Goal: Information Seeking & Learning: Learn about a topic

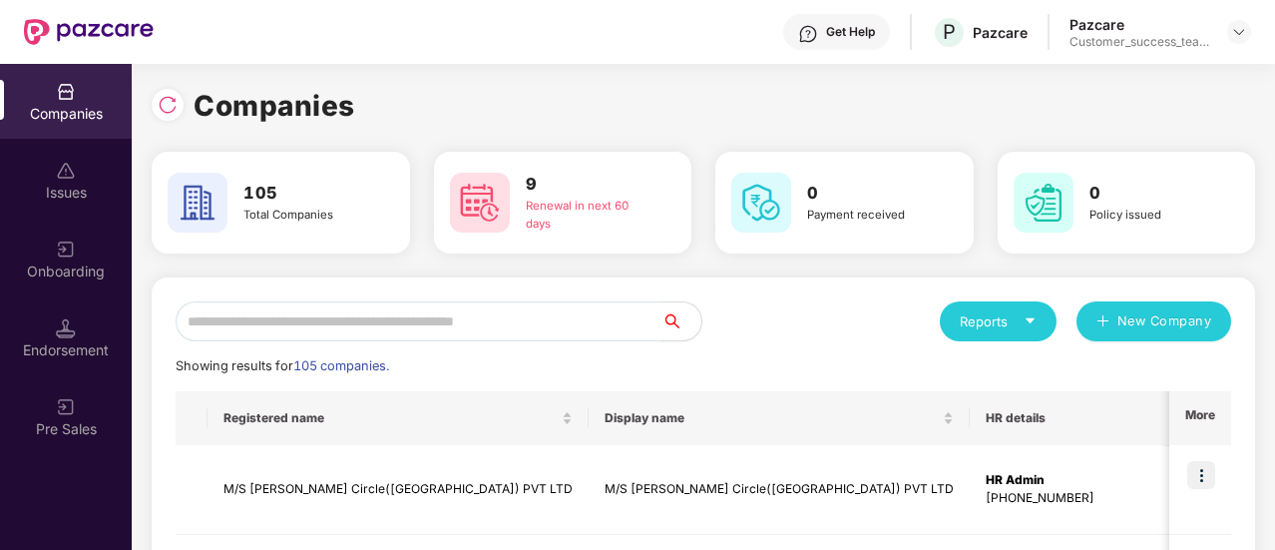
click at [373, 328] on input "text" at bounding box center [419, 321] width 486 height 40
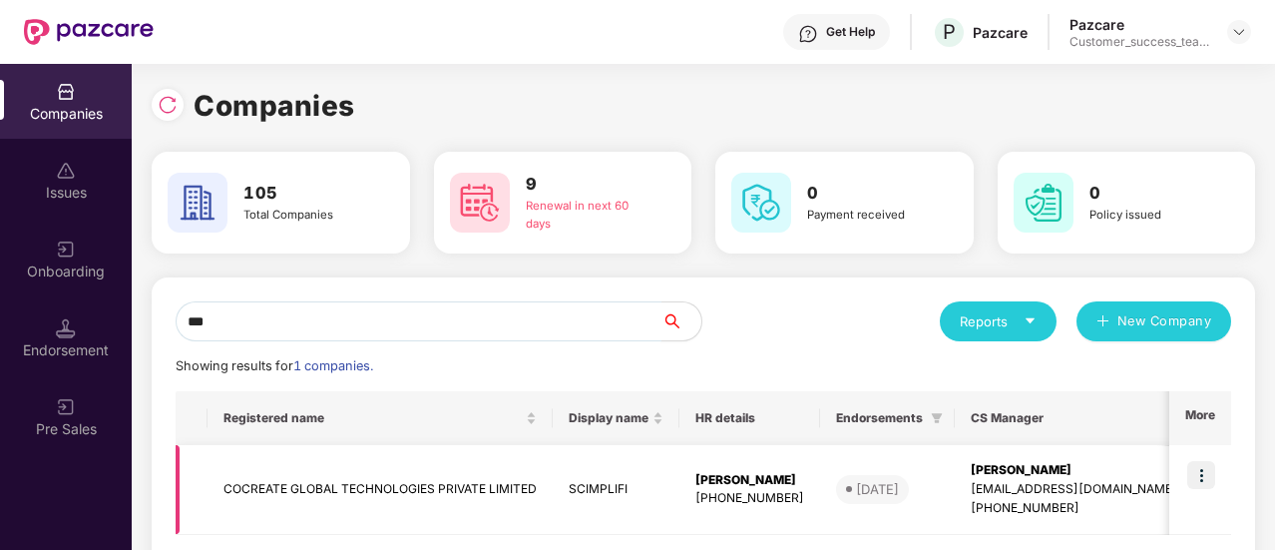
type input "***"
click at [1199, 481] on img at bounding box center [1201, 475] width 28 height 28
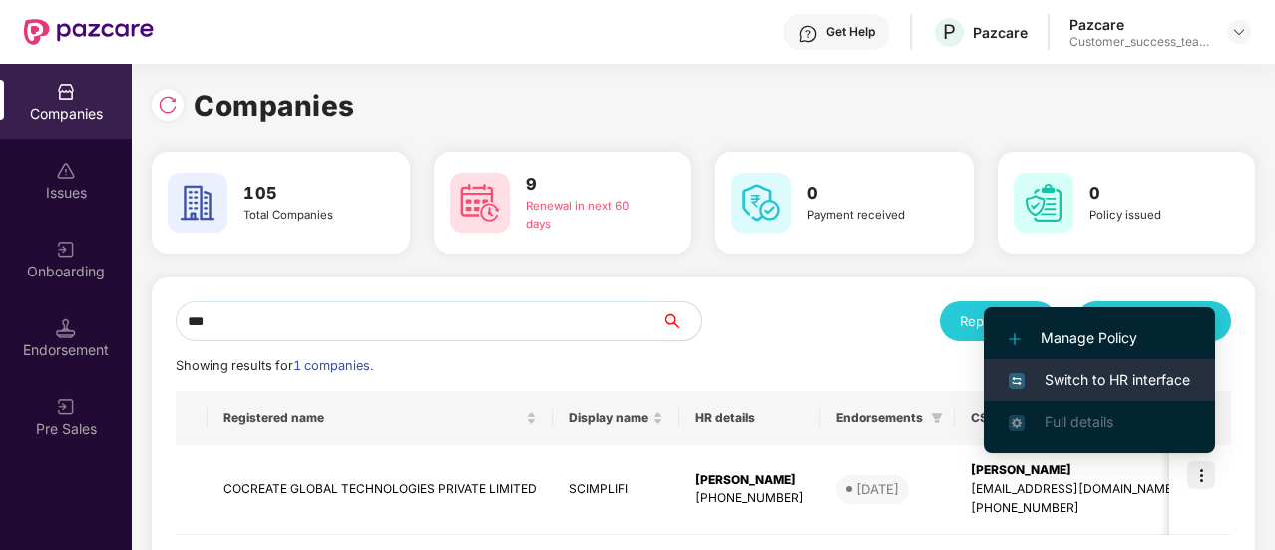
click at [1103, 399] on li "Switch to HR interface" at bounding box center [1098, 380] width 231 height 42
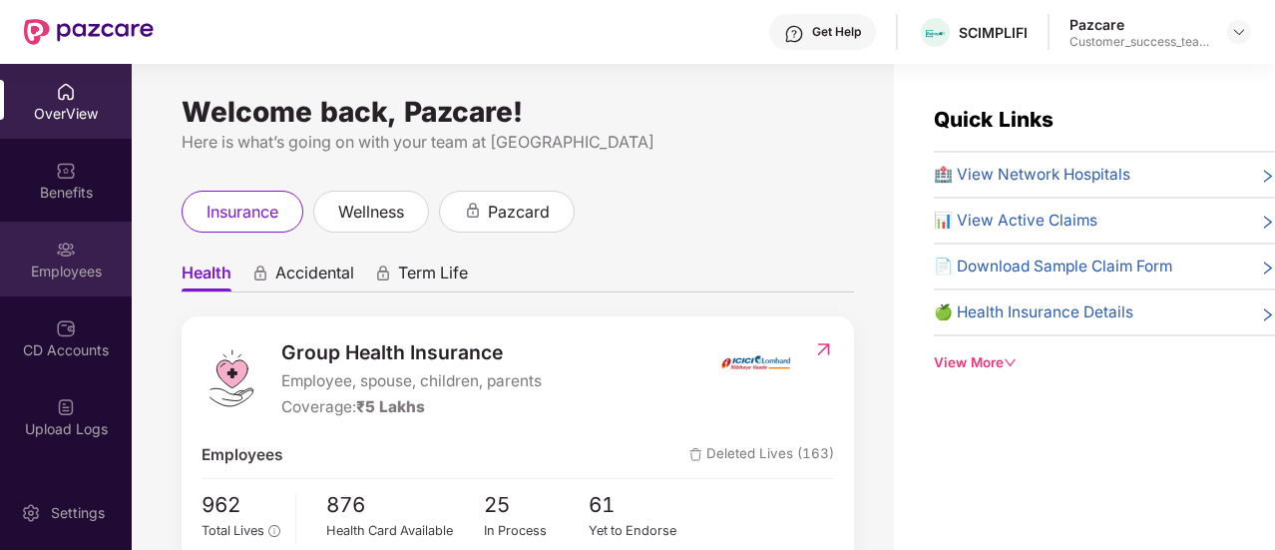
click at [74, 287] on div "Employees" at bounding box center [66, 258] width 132 height 75
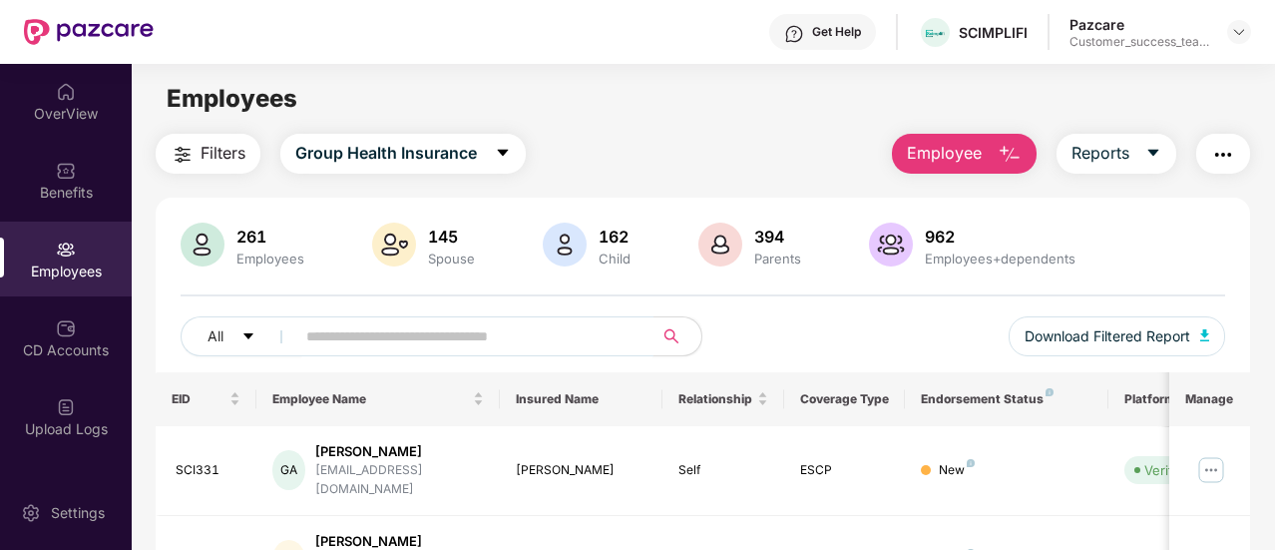
click at [385, 345] on input "text" at bounding box center [466, 336] width 320 height 30
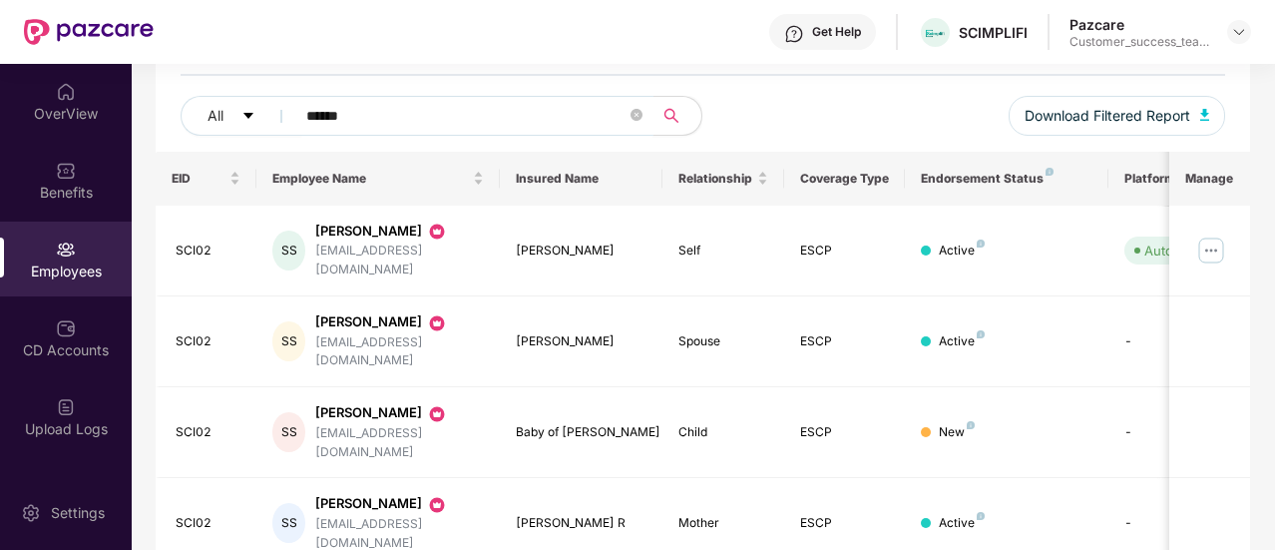
scroll to position [222, 0]
type input "******"
click at [1211, 252] on img at bounding box center [1211, 248] width 32 height 32
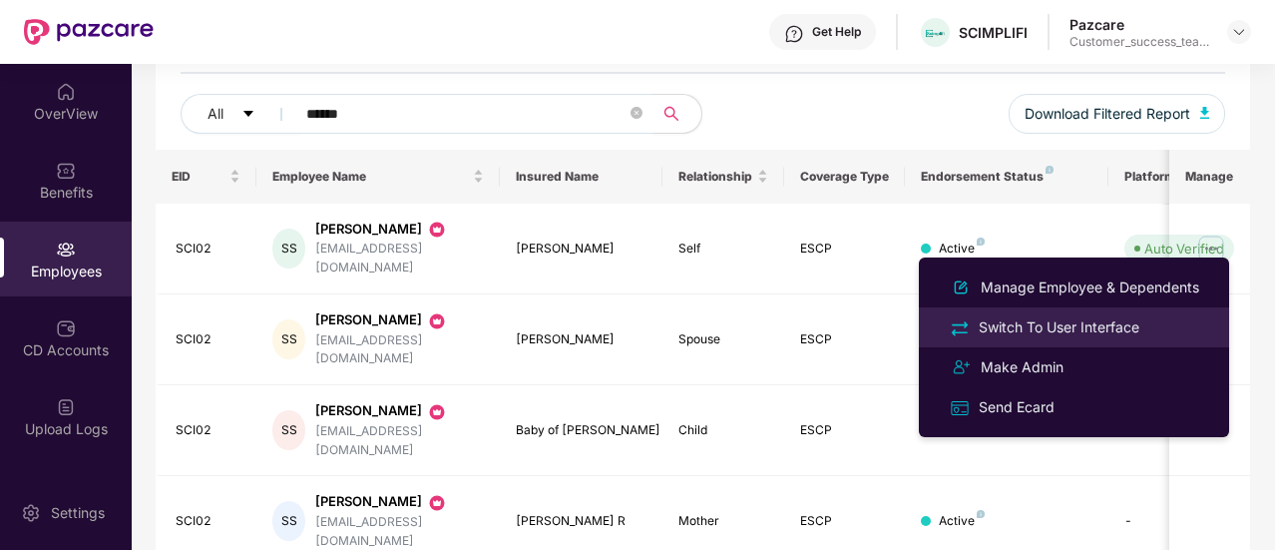
click at [1095, 331] on div "Switch To User Interface" at bounding box center [1058, 327] width 169 height 22
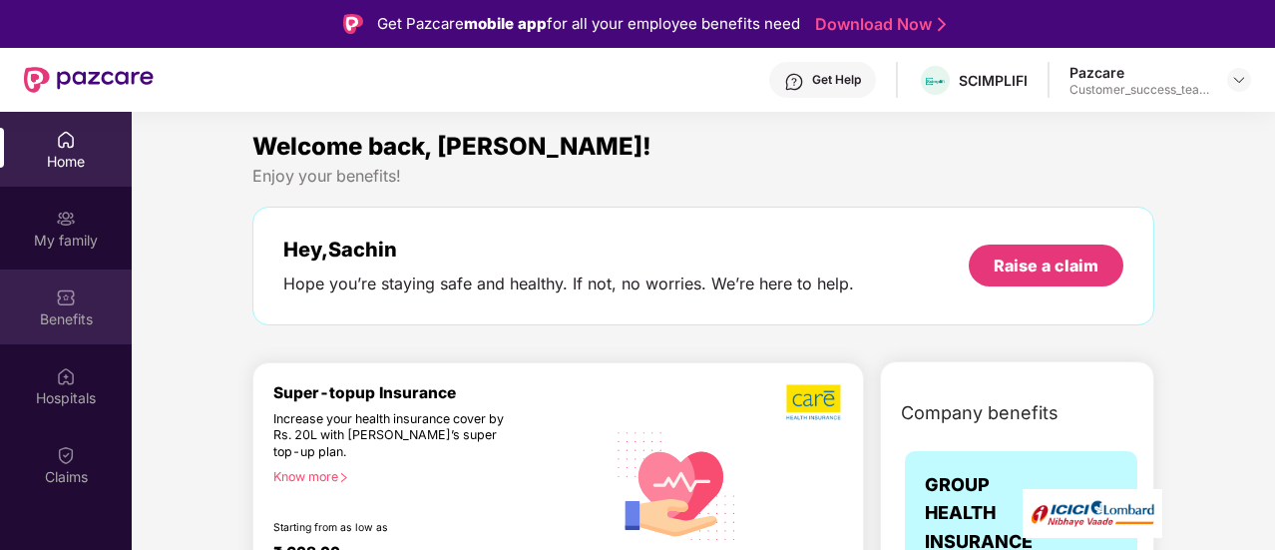
click at [103, 328] on div "Benefits" at bounding box center [66, 319] width 132 height 20
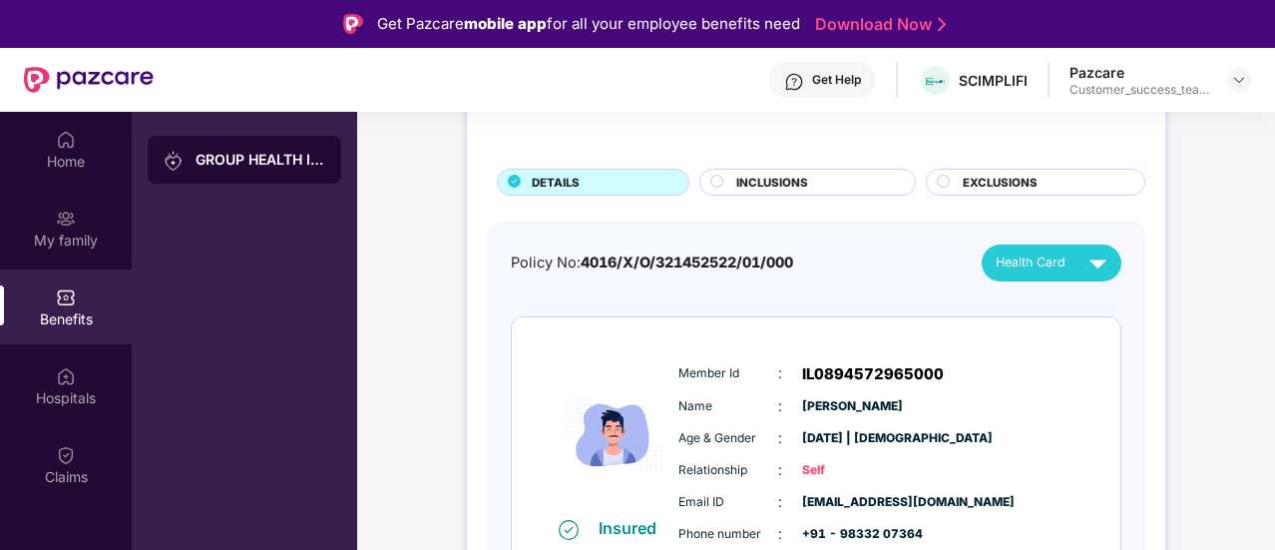
scroll to position [91, 0]
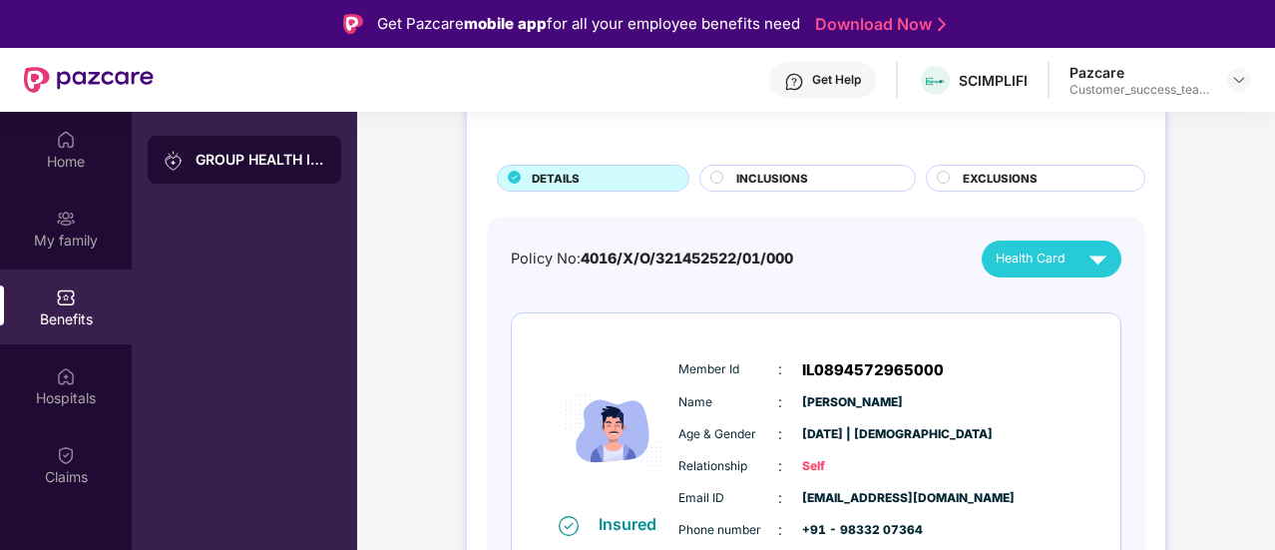
click at [775, 183] on span "INCLUSIONS" at bounding box center [772, 179] width 72 height 18
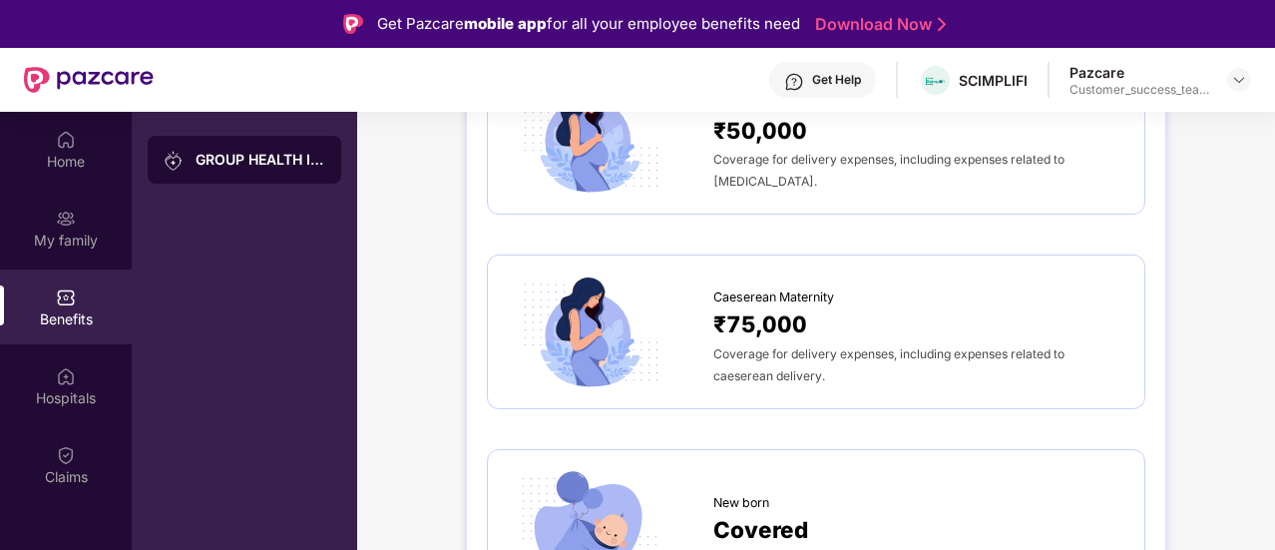
scroll to position [2326, 0]
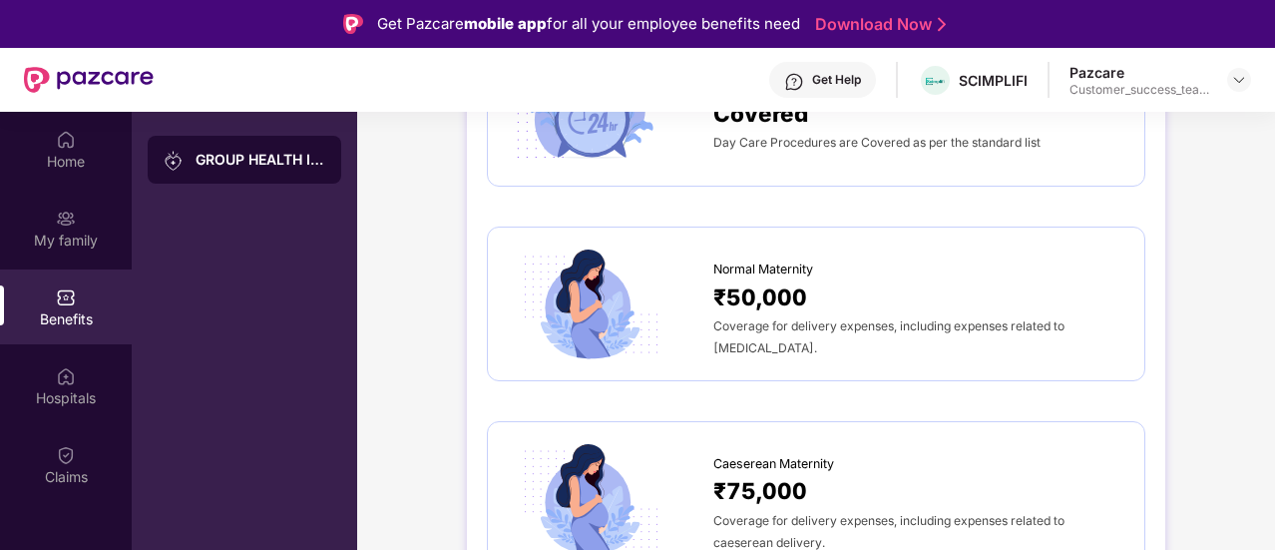
click at [65, 80] on img at bounding box center [89, 80] width 130 height 26
click at [35, 81] on img at bounding box center [89, 80] width 130 height 26
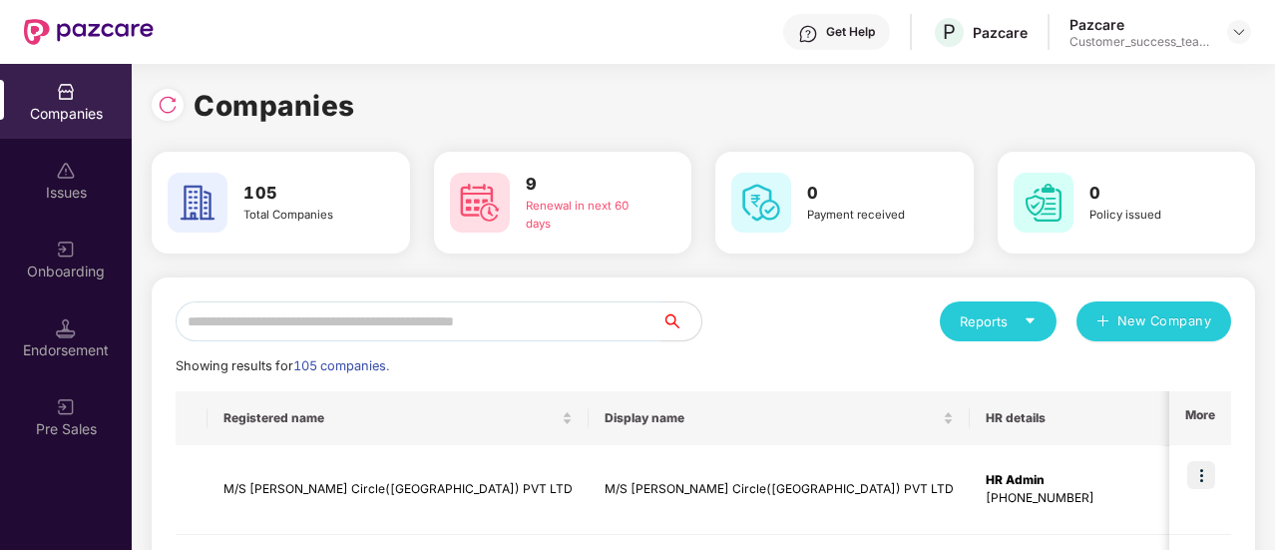
click at [299, 322] on input "text" at bounding box center [419, 321] width 486 height 40
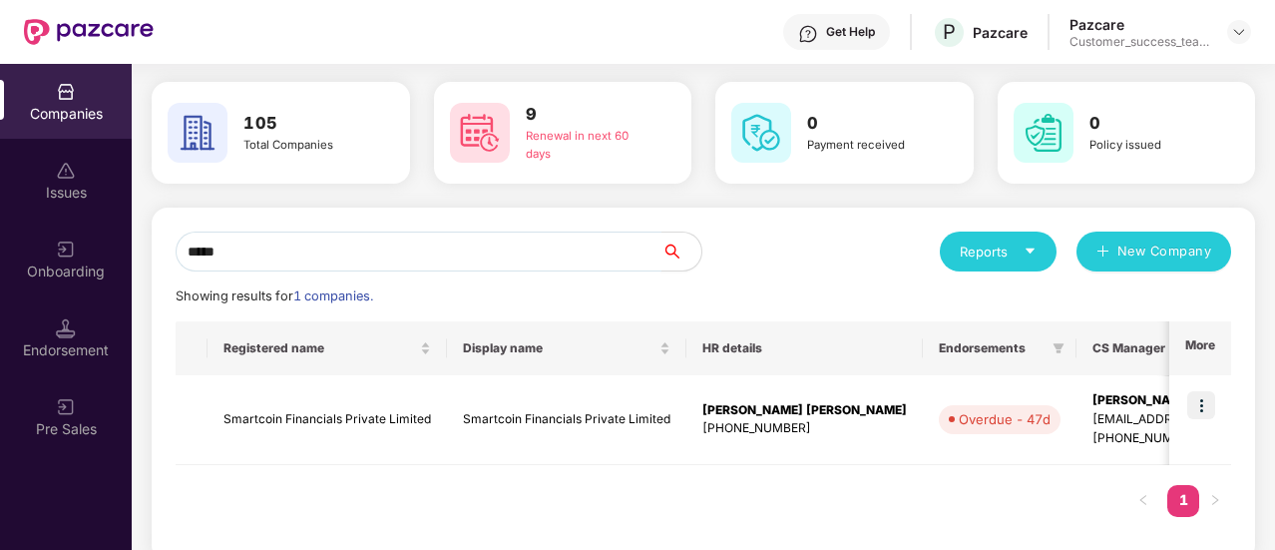
scroll to position [96, 0]
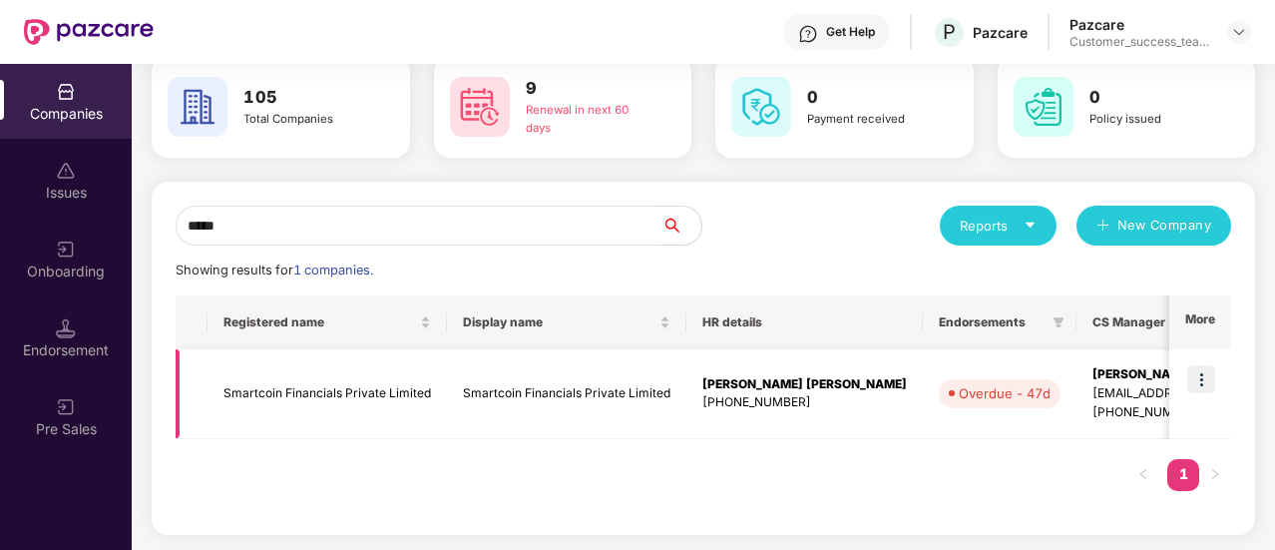
type input "*****"
click at [1203, 380] on img at bounding box center [1201, 379] width 28 height 28
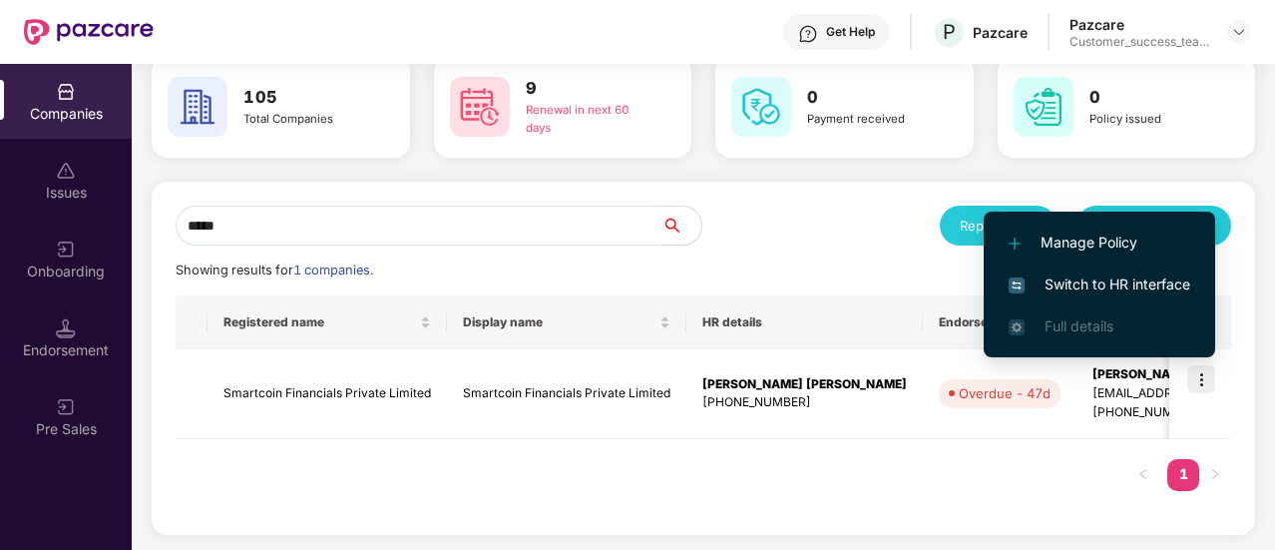
click at [1113, 289] on span "Switch to HR interface" at bounding box center [1099, 284] width 182 height 22
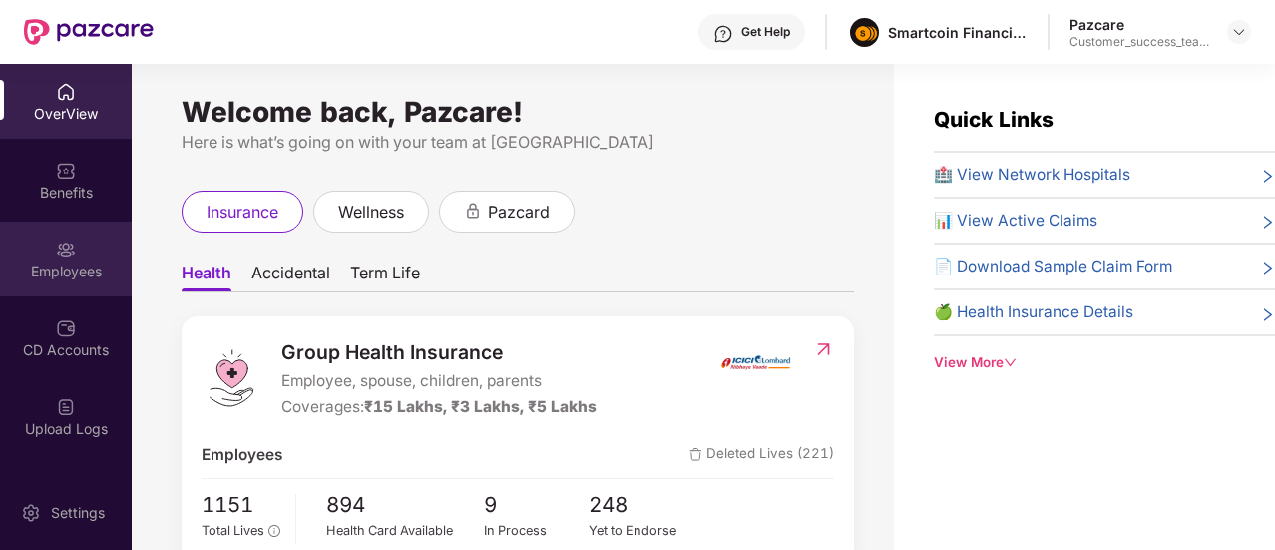
click at [80, 271] on div "Employees" at bounding box center [66, 271] width 132 height 20
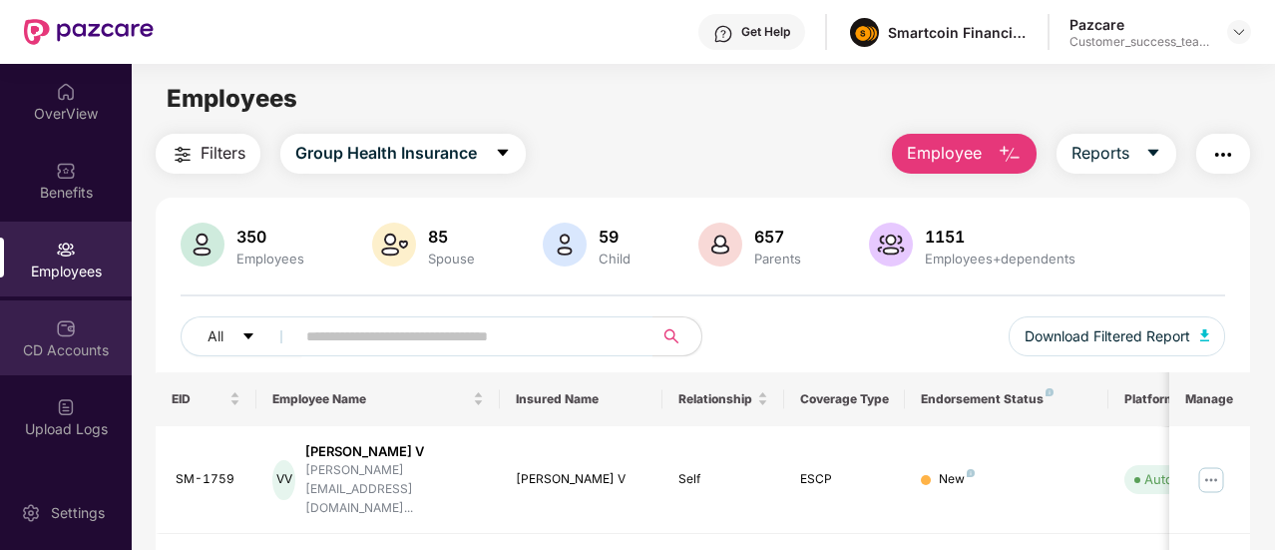
click at [69, 333] on img at bounding box center [66, 328] width 20 height 20
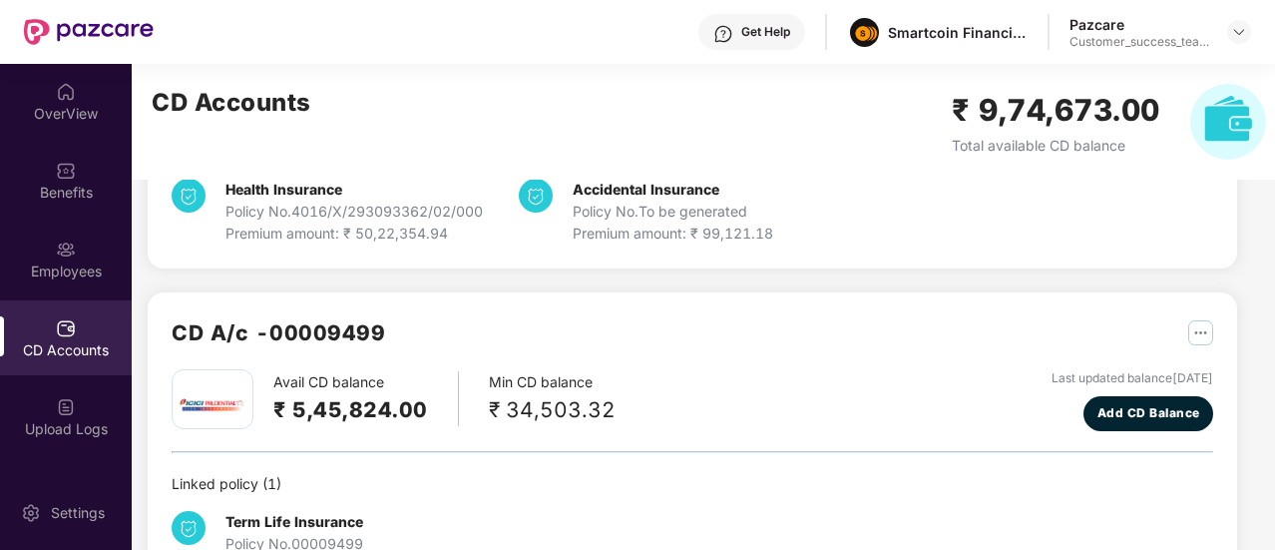
scroll to position [218, 0]
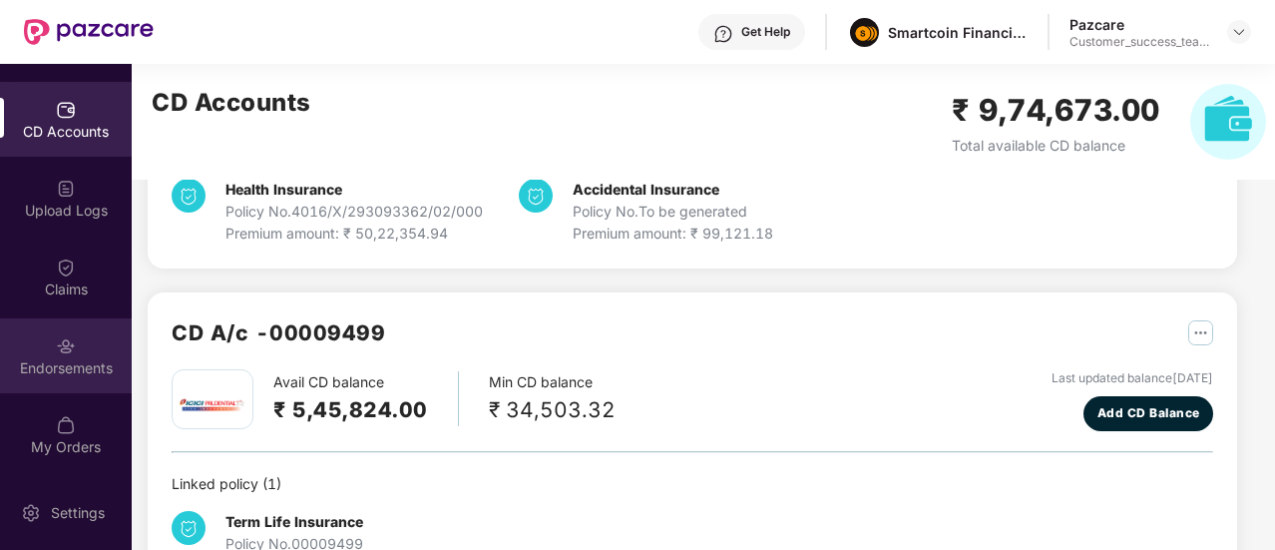
click at [59, 364] on div "Endorsements" at bounding box center [66, 368] width 132 height 20
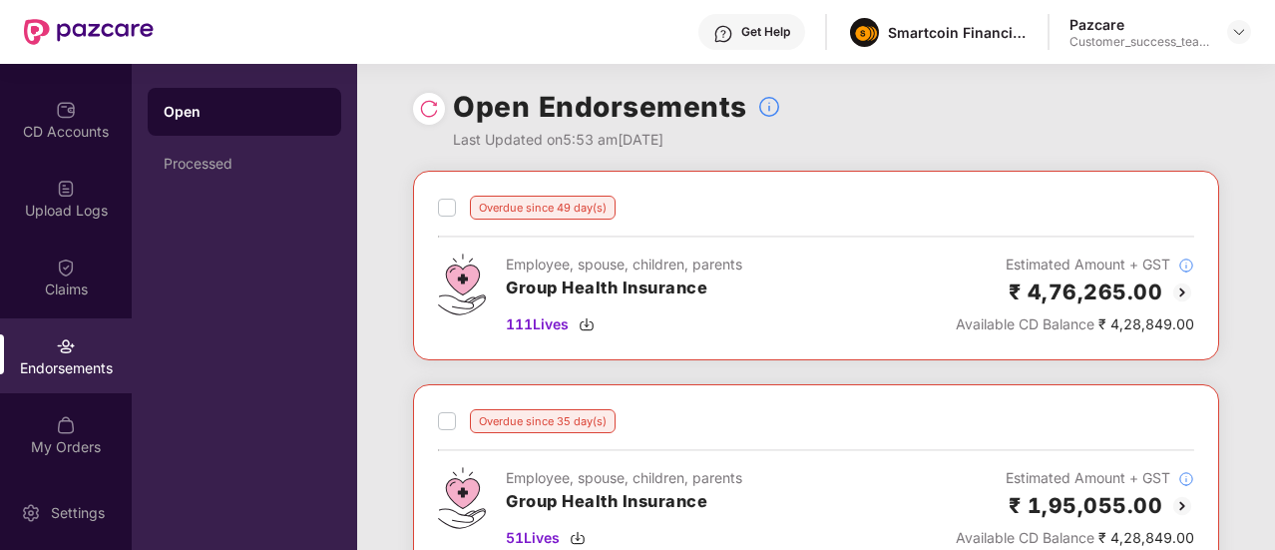
scroll to position [3, 0]
click at [552, 327] on span "111 Lives" at bounding box center [537, 324] width 63 height 22
click at [505, 52] on div "Get Help Smartcoin Financials Private Limited Pazcare Customer_success_team_lead" at bounding box center [702, 32] width 1097 height 64
click at [267, 165] on div "Processed" at bounding box center [245, 164] width 162 height 16
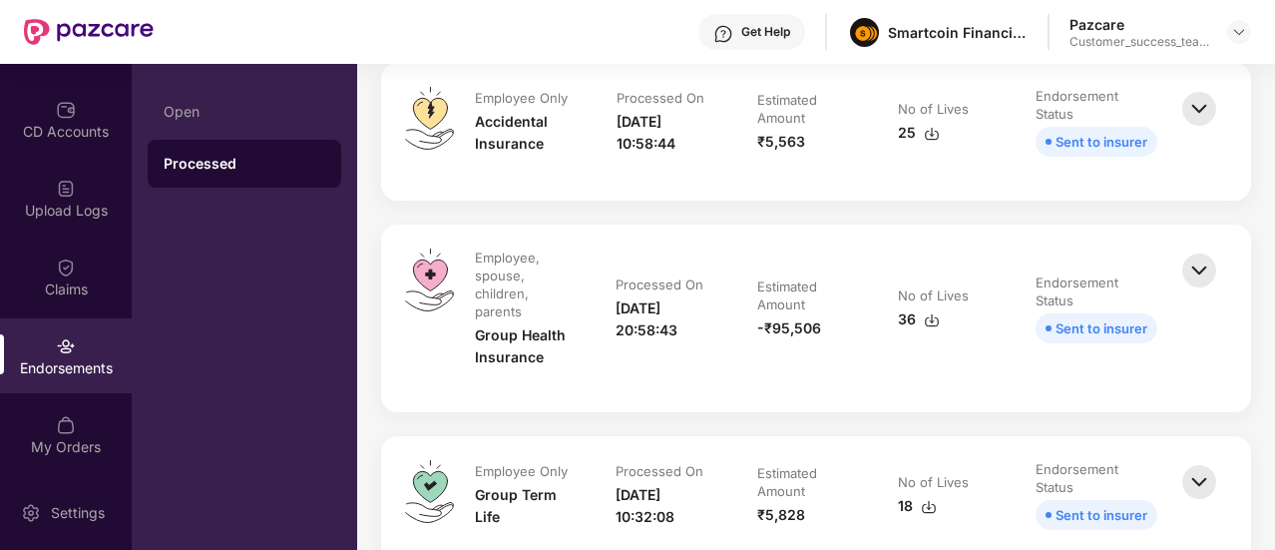
scroll to position [794, 0]
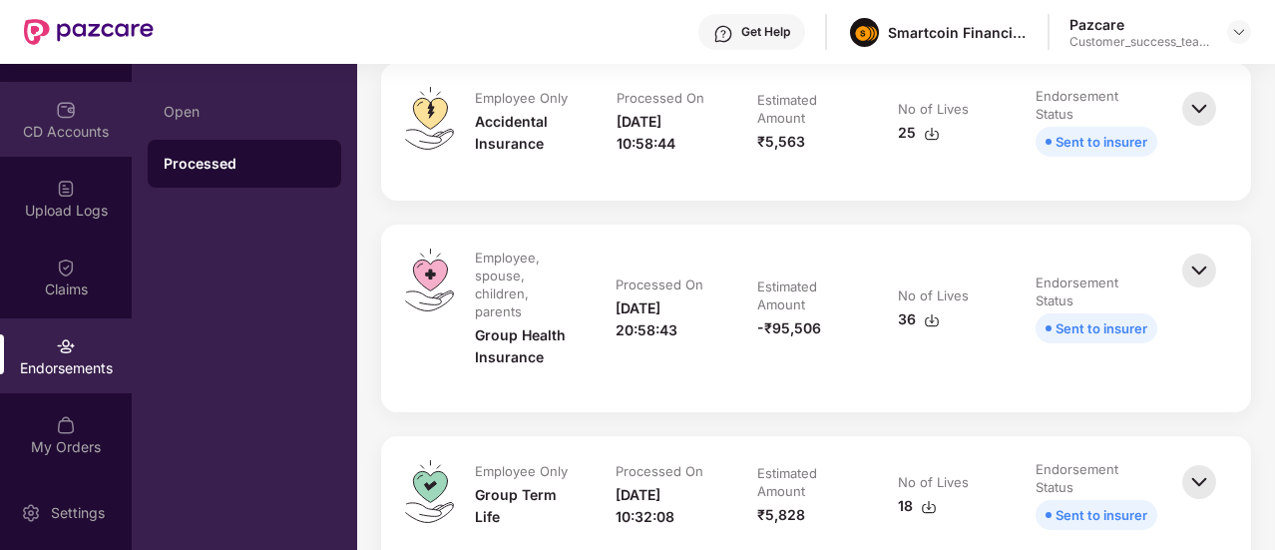
click at [90, 140] on div "CD Accounts" at bounding box center [66, 132] width 132 height 20
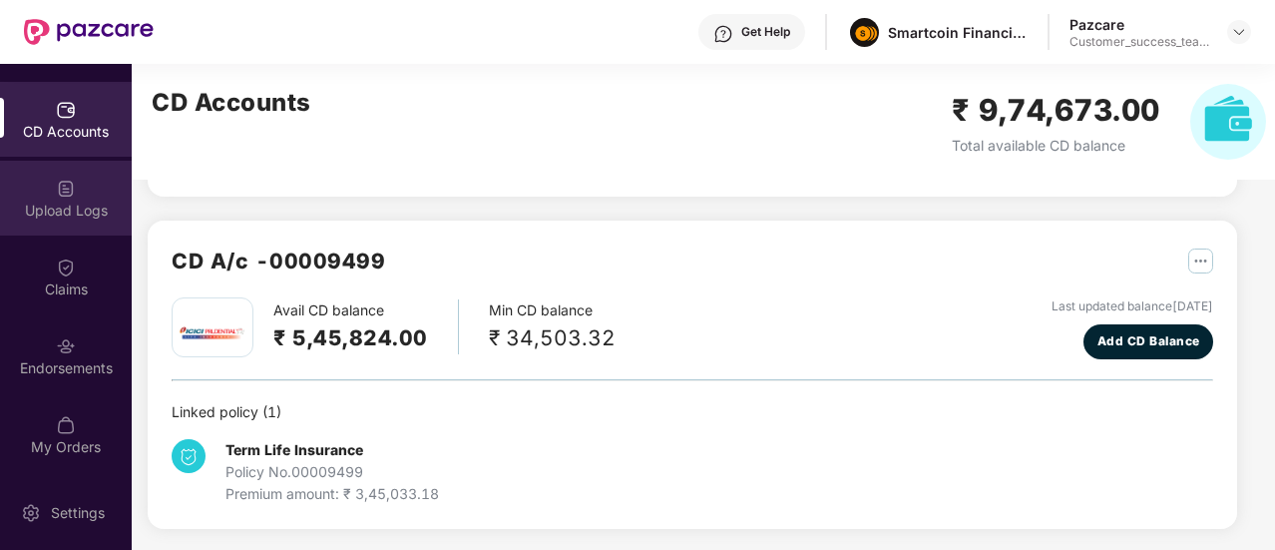
scroll to position [0, 0]
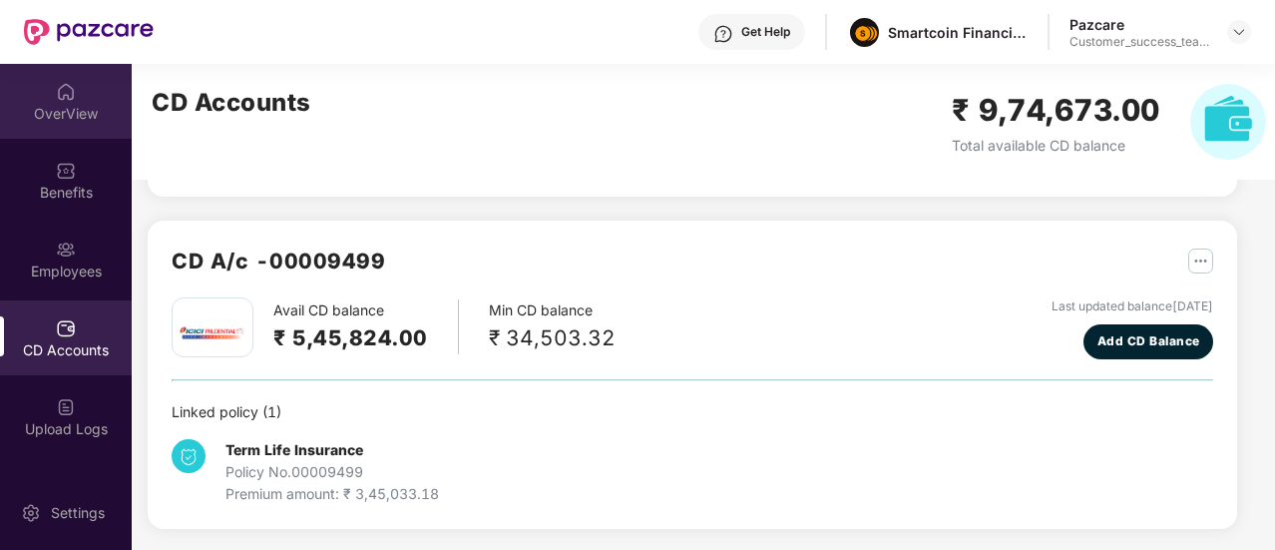
click at [73, 93] on div "OverView" at bounding box center [66, 101] width 132 height 75
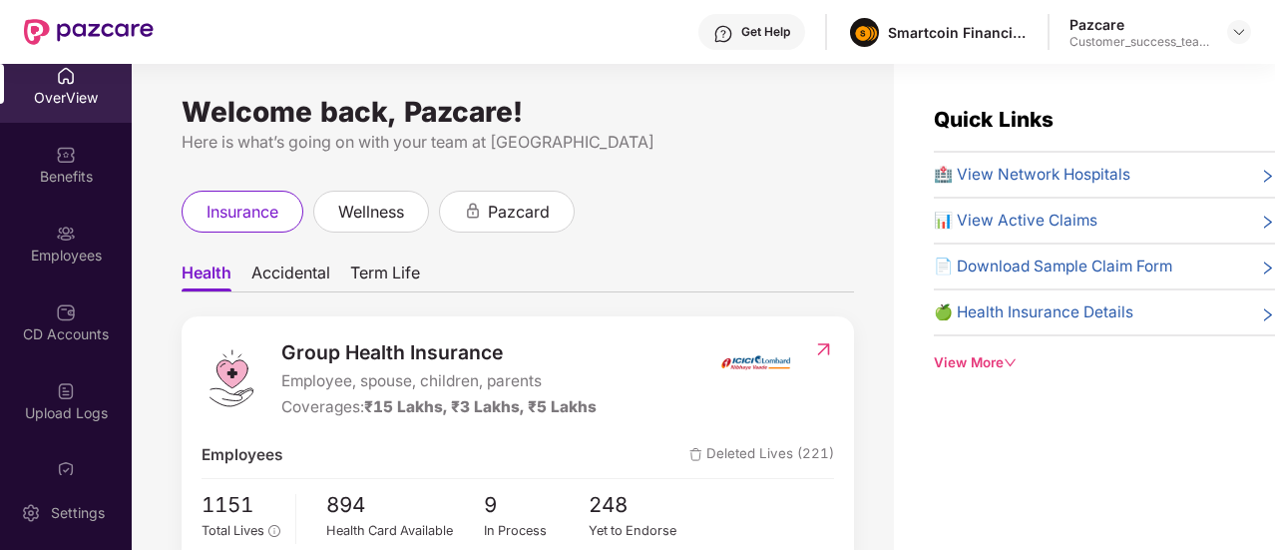
click at [86, 97] on div "OverView" at bounding box center [66, 98] width 132 height 20
click at [1231, 31] on img at bounding box center [1239, 32] width 16 height 16
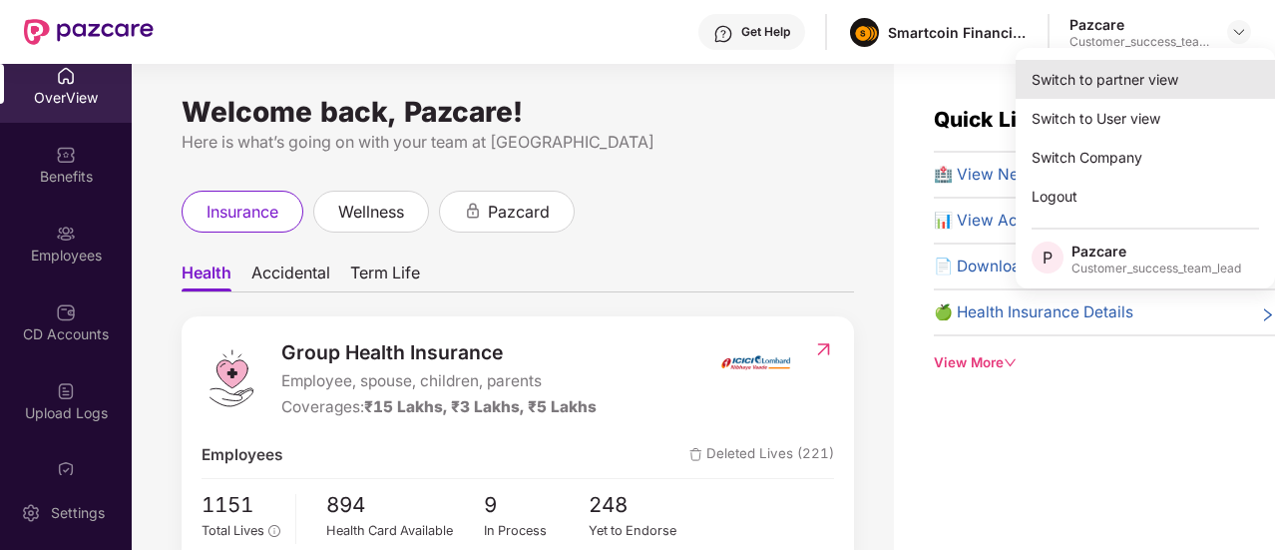
click at [1155, 89] on div "Switch to partner view" at bounding box center [1144, 79] width 259 height 39
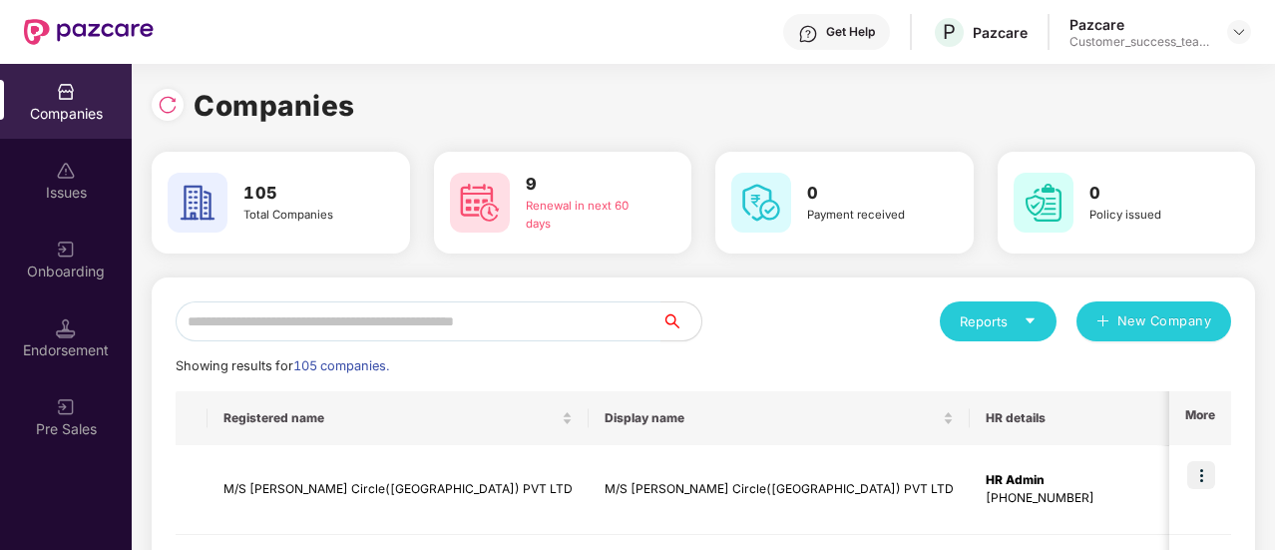
click at [409, 309] on input "text" at bounding box center [419, 321] width 486 height 40
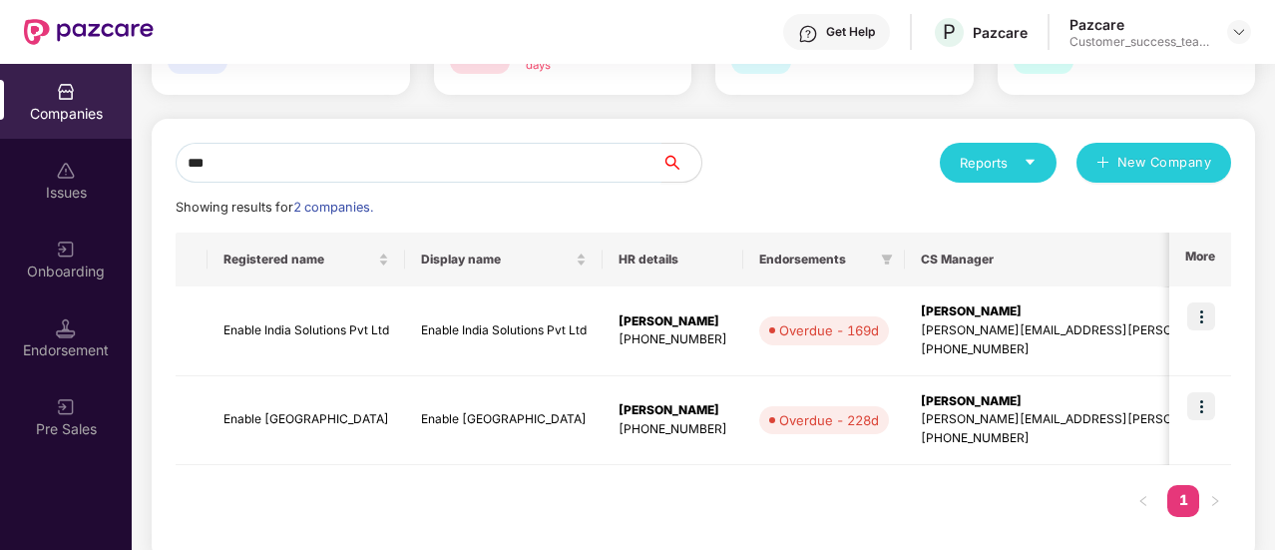
scroll to position [178, 0]
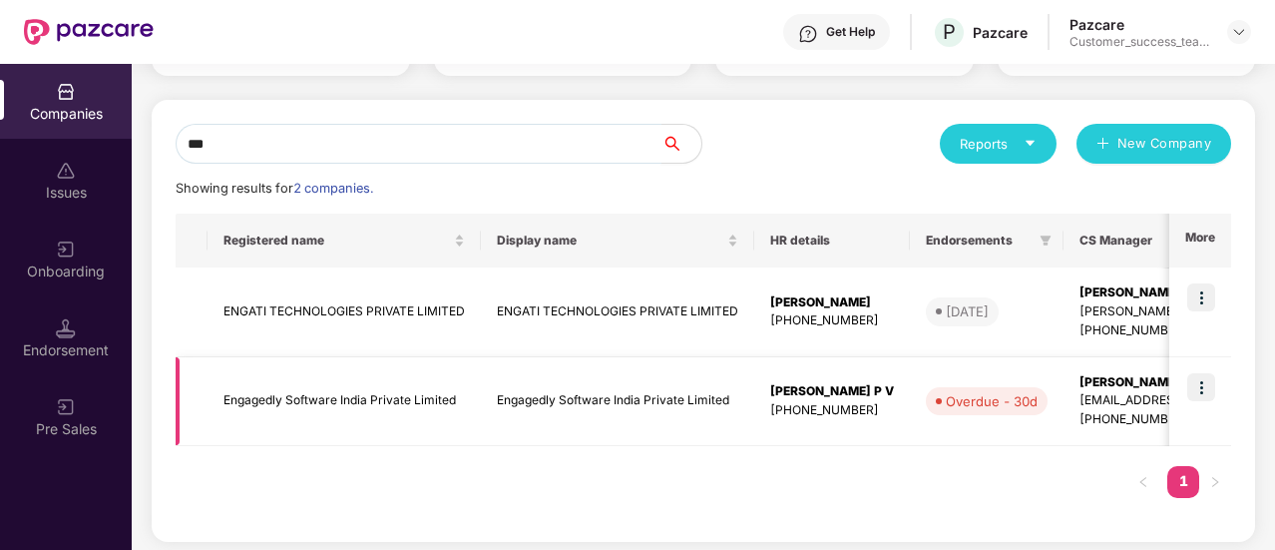
type input "***"
click at [1189, 388] on img at bounding box center [1201, 387] width 28 height 28
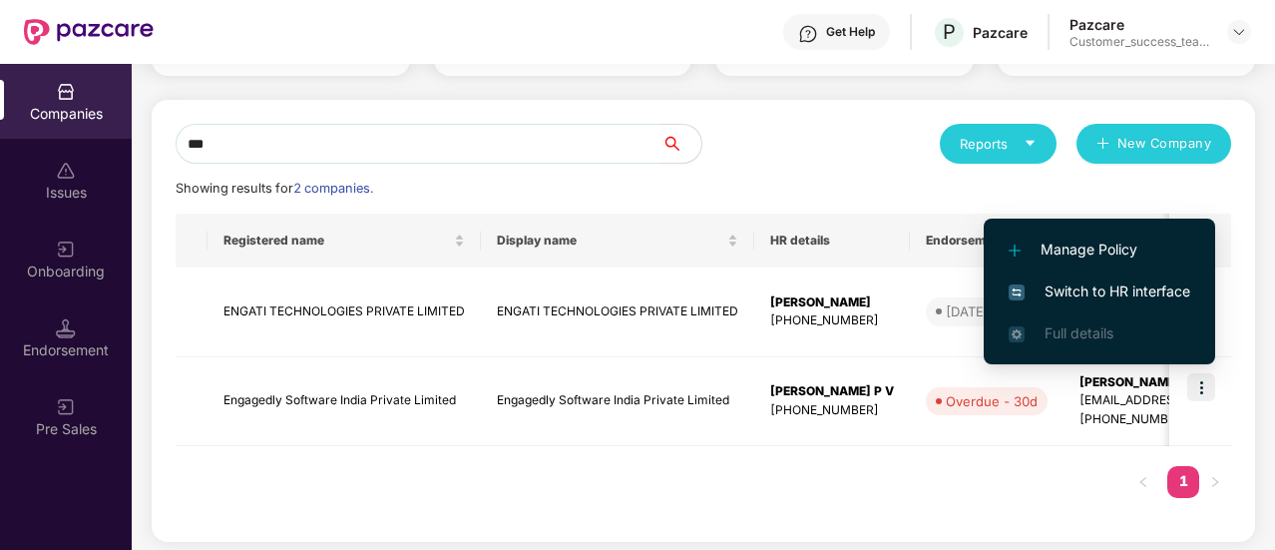
click at [1120, 286] on span "Switch to HR interface" at bounding box center [1099, 291] width 182 height 22
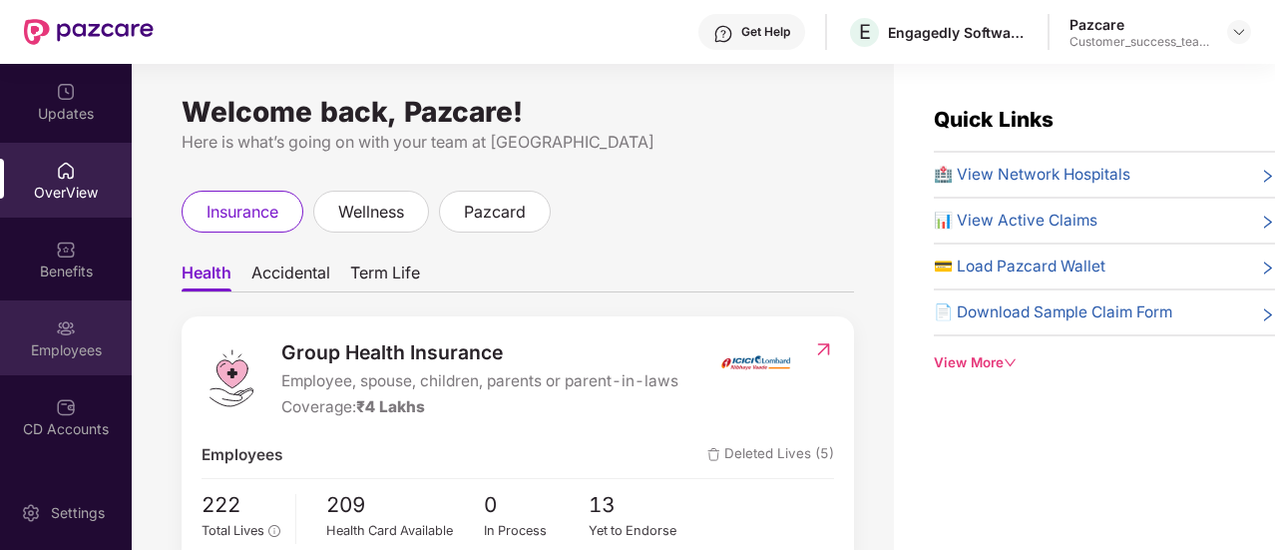
click at [75, 345] on div "Employees" at bounding box center [66, 350] width 132 height 20
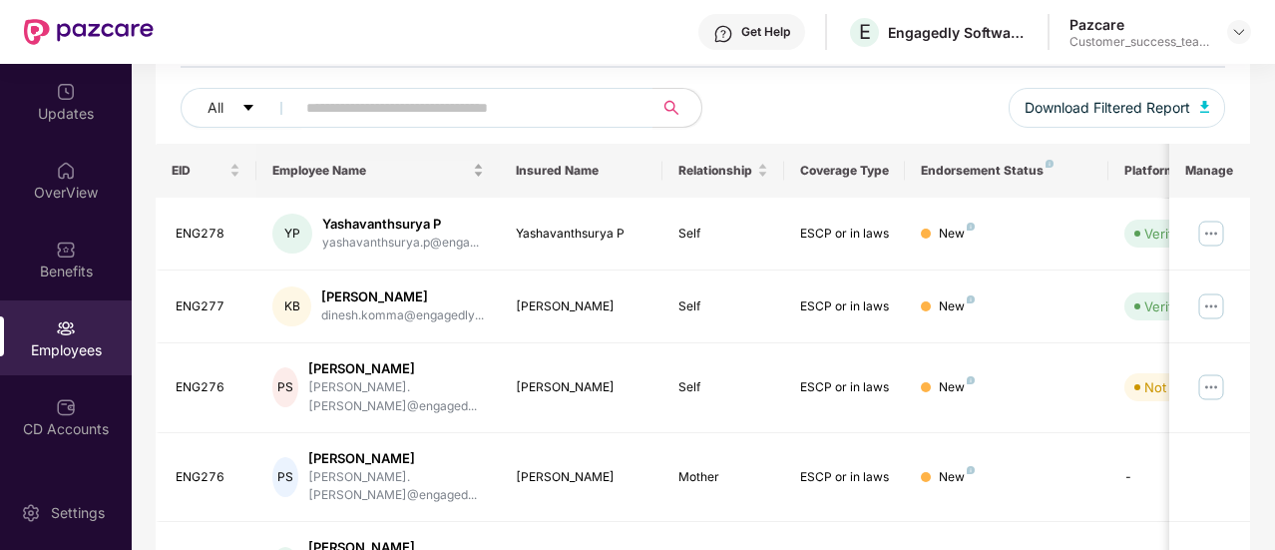
scroll to position [226, 0]
click at [352, 101] on input "text" at bounding box center [466, 110] width 320 height 30
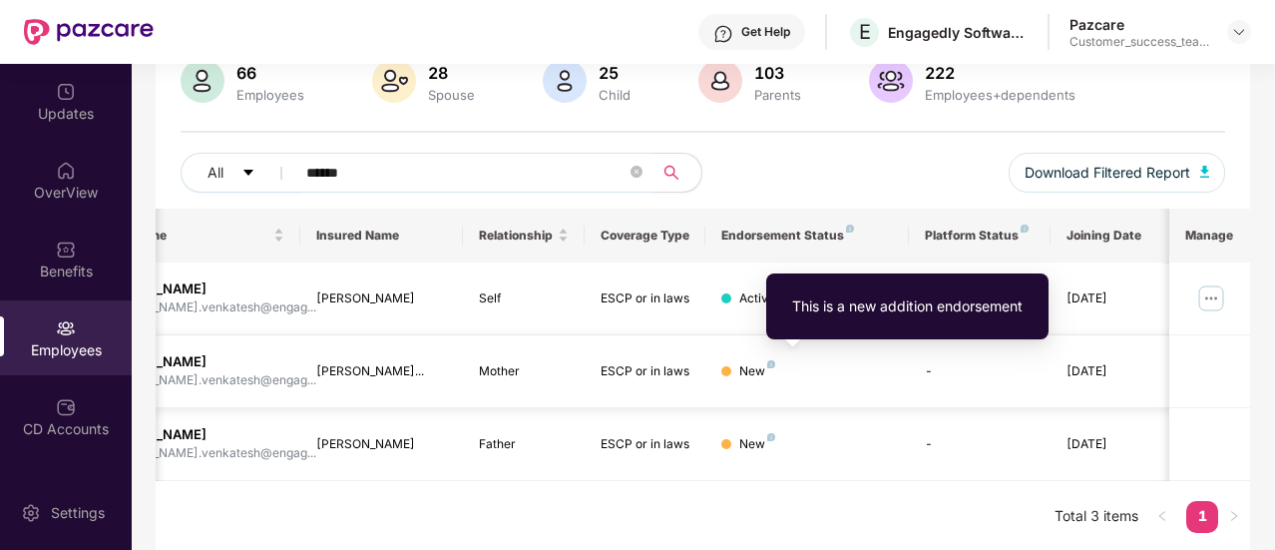
scroll to position [0, 0]
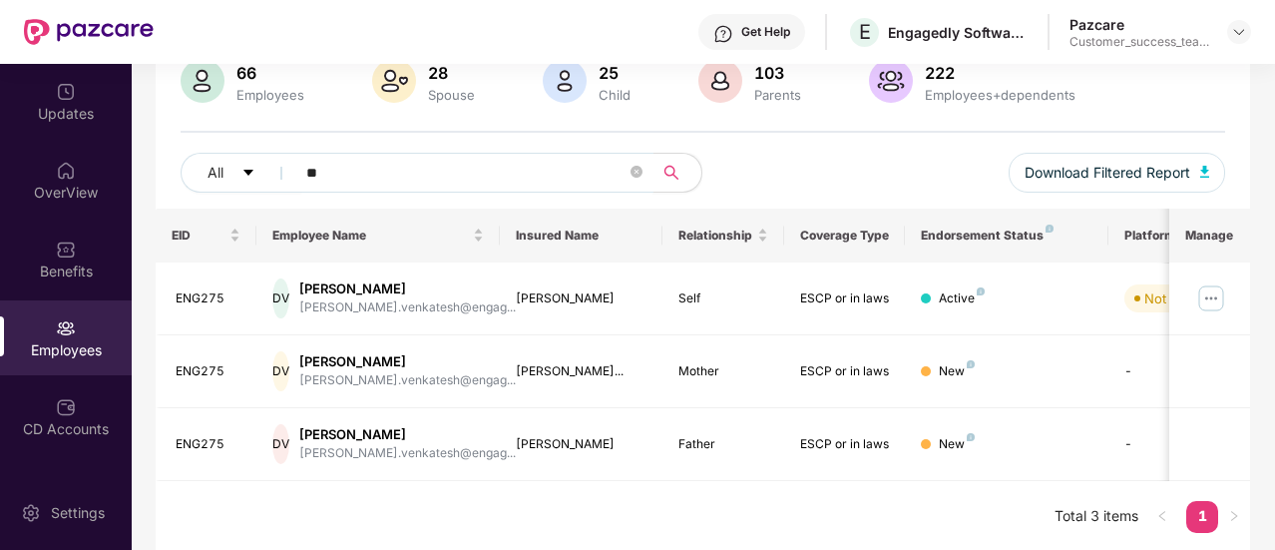
type input "*"
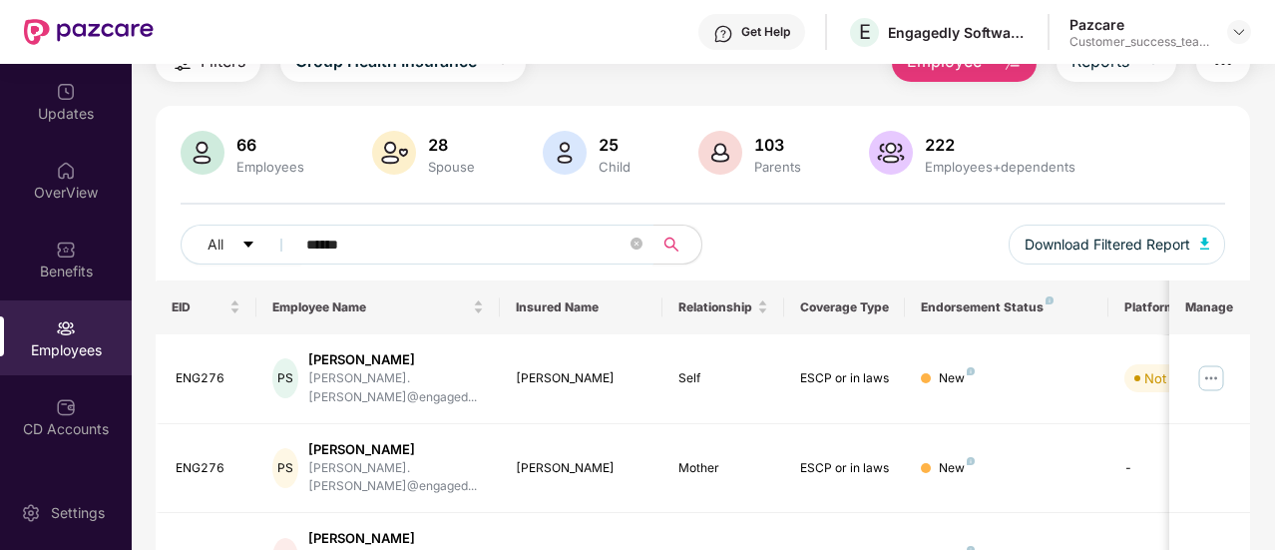
scroll to position [164, 0]
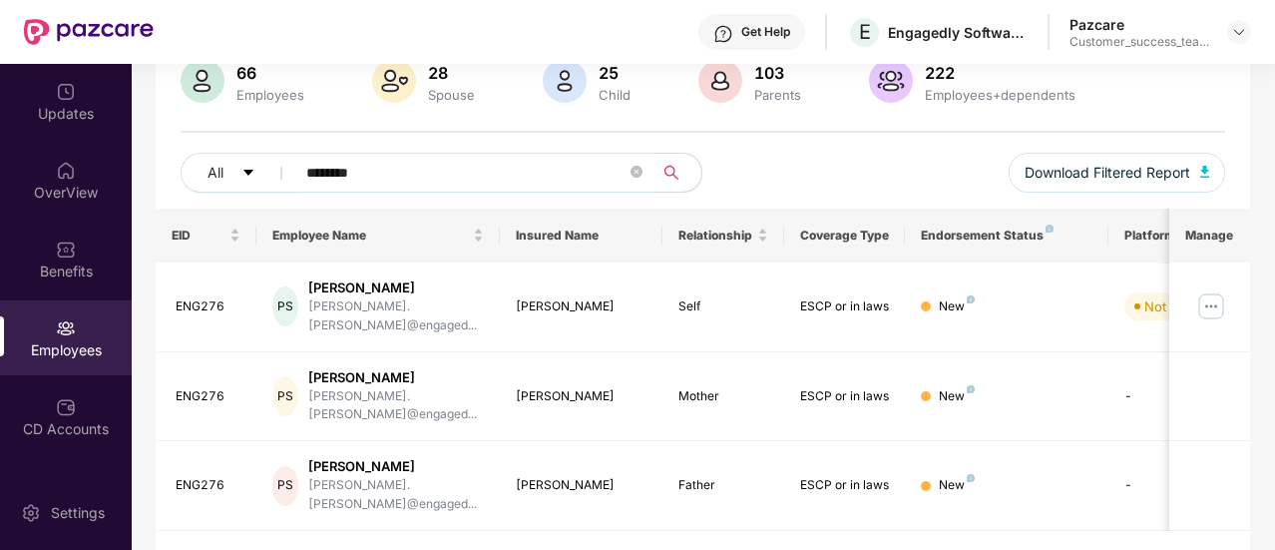
type input "********"
